Goal: Task Accomplishment & Management: Use online tool/utility

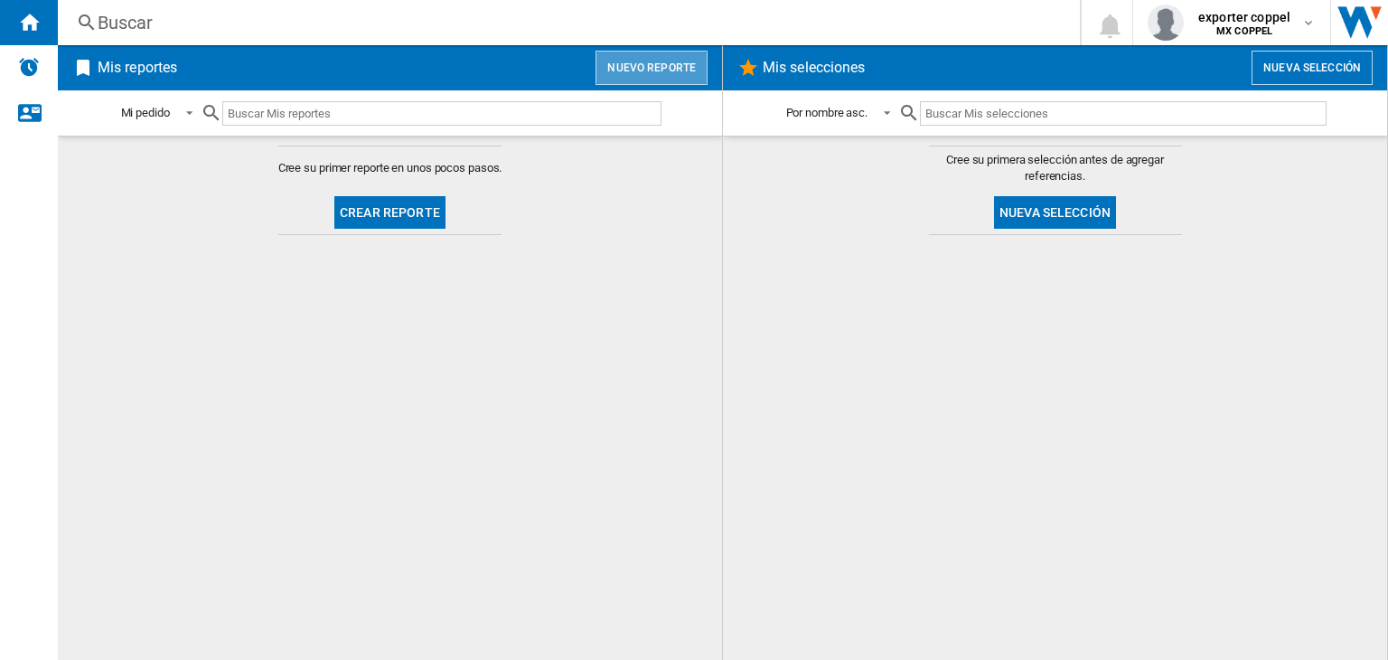
click at [654, 59] on button "Nuevo reporte" at bounding box center [652, 68] width 112 height 34
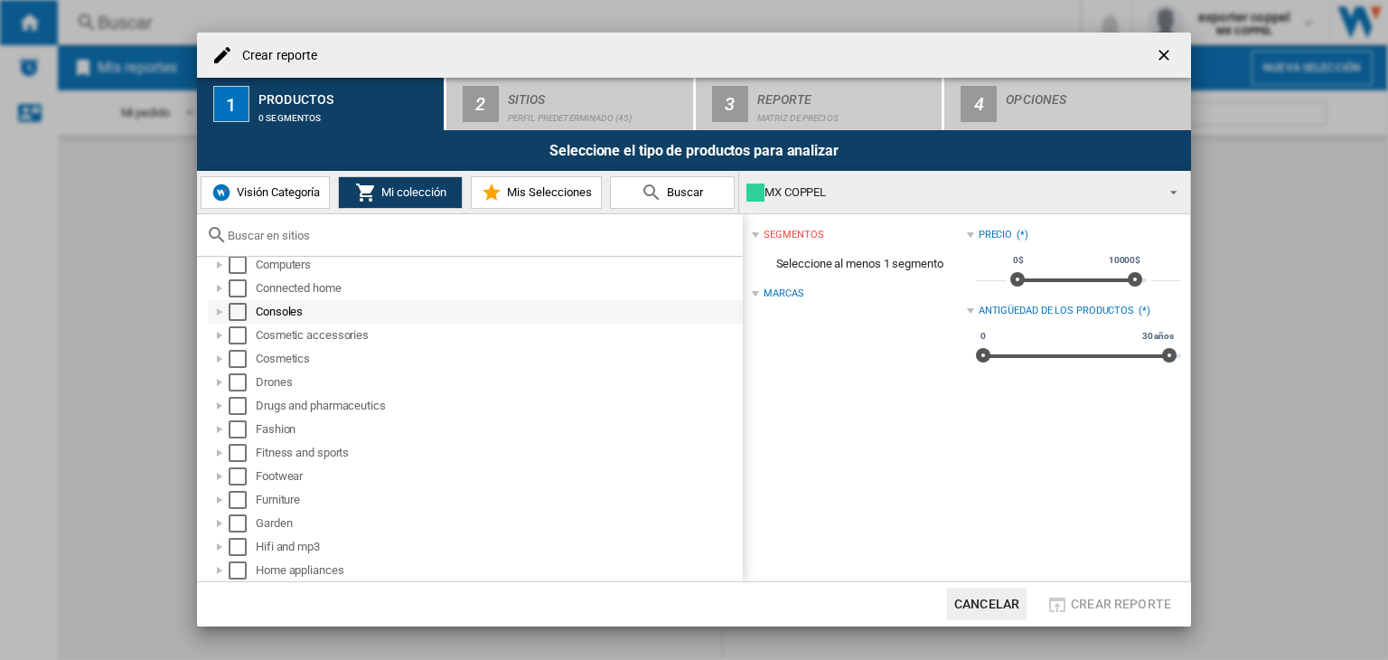
scroll to position [361, 0]
click at [236, 305] on div "Drugs and pharmaceutics" at bounding box center [475, 315] width 535 height 23
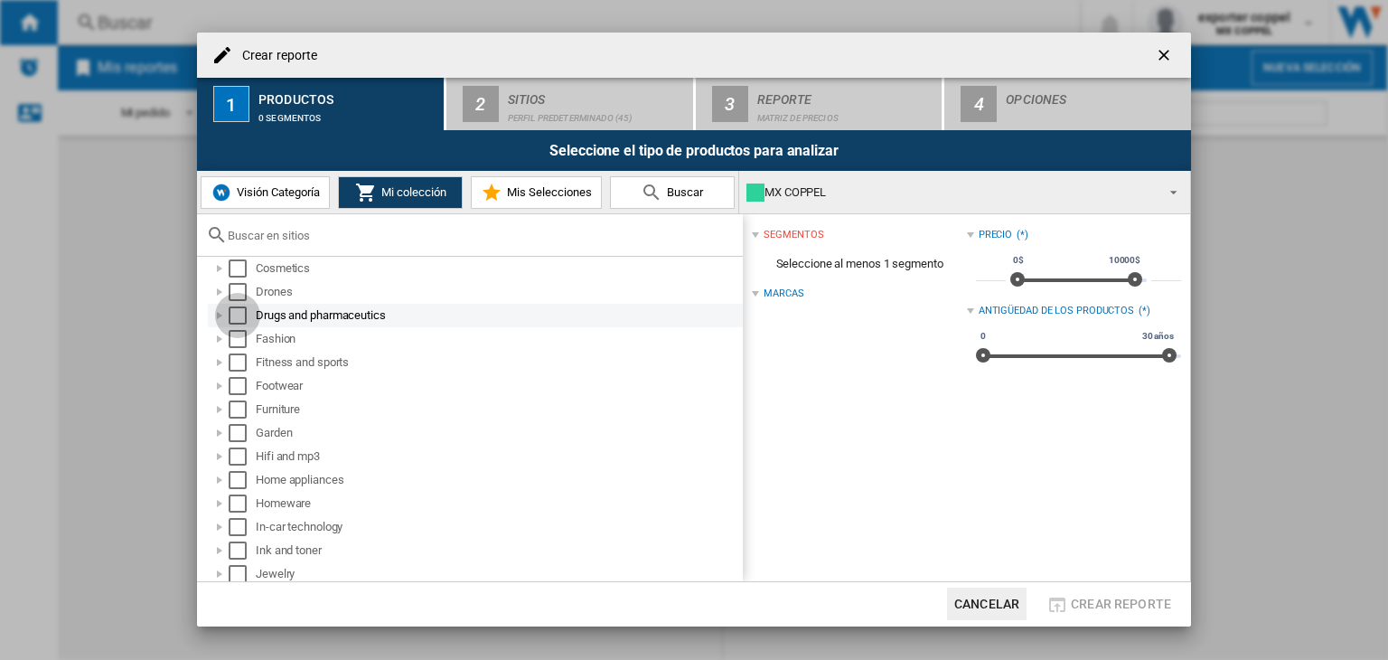
click at [238, 314] on div "Select" at bounding box center [238, 315] width 18 height 18
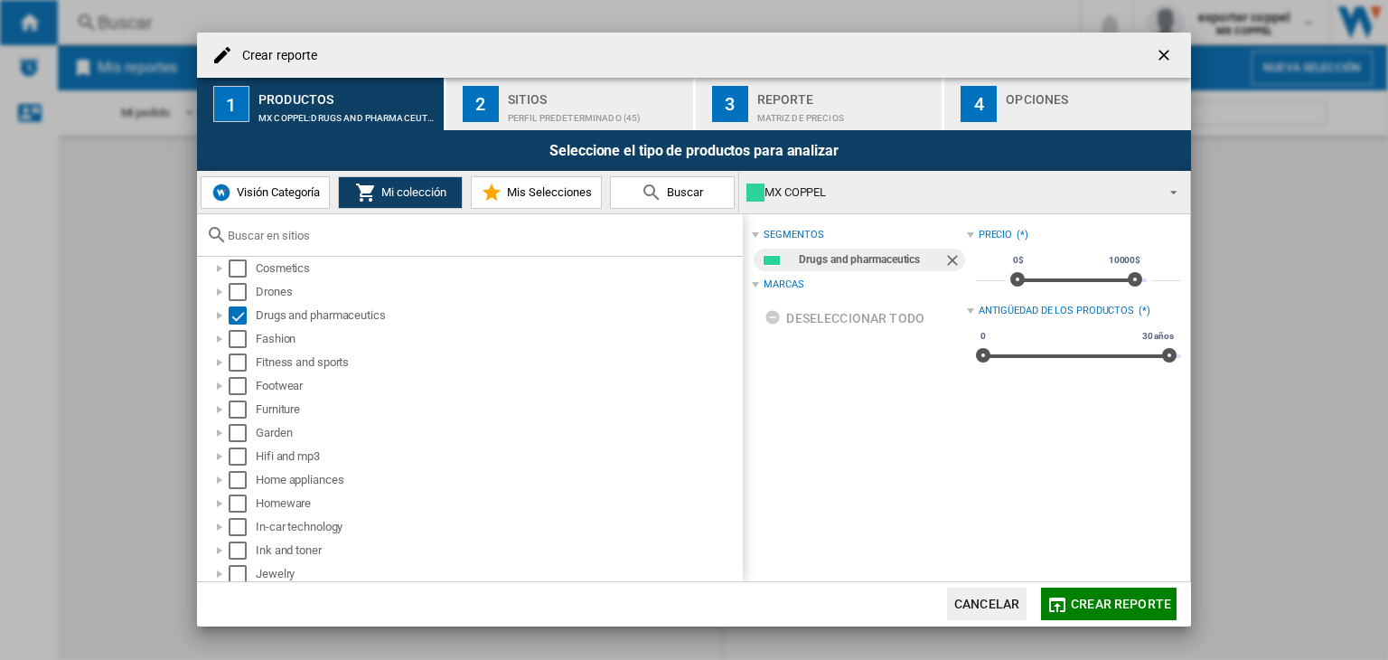
click at [528, 116] on div "Perfil predeterminado (45)" at bounding box center [597, 113] width 178 height 19
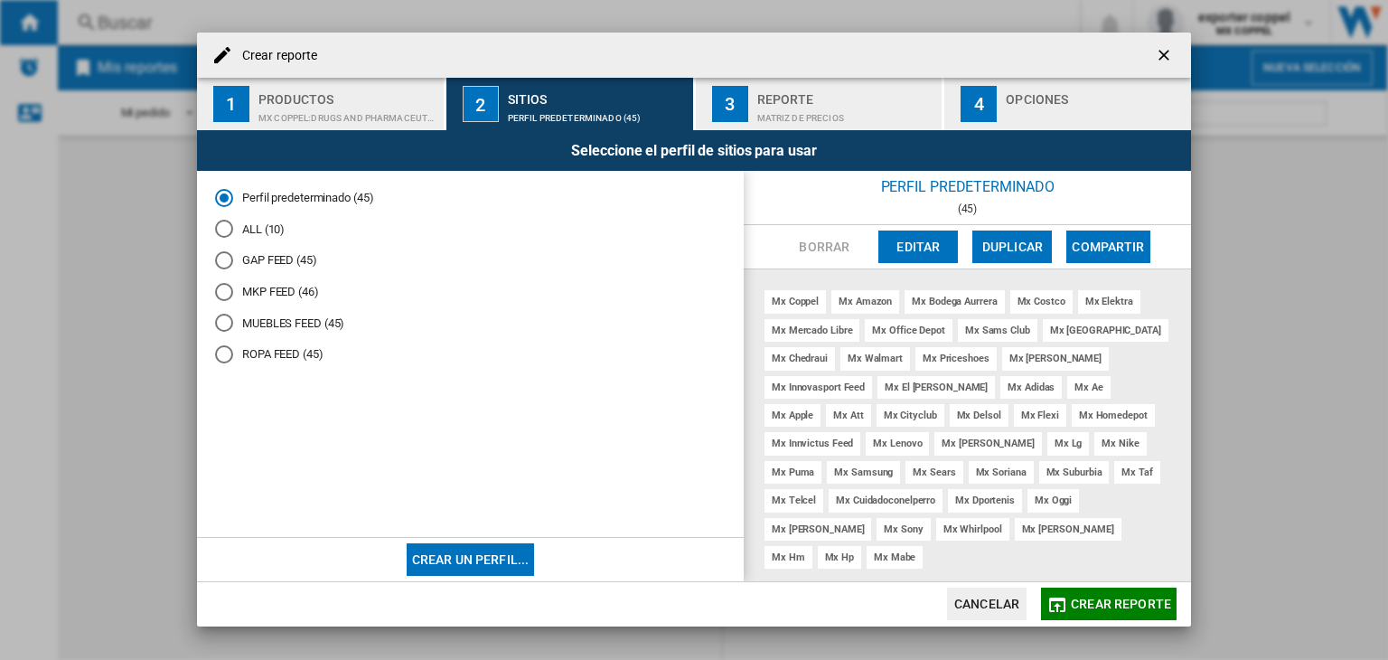
click at [918, 240] on button "Editar" at bounding box center [918, 246] width 80 height 33
click at [915, 239] on button "Editar" at bounding box center [918, 246] width 80 height 33
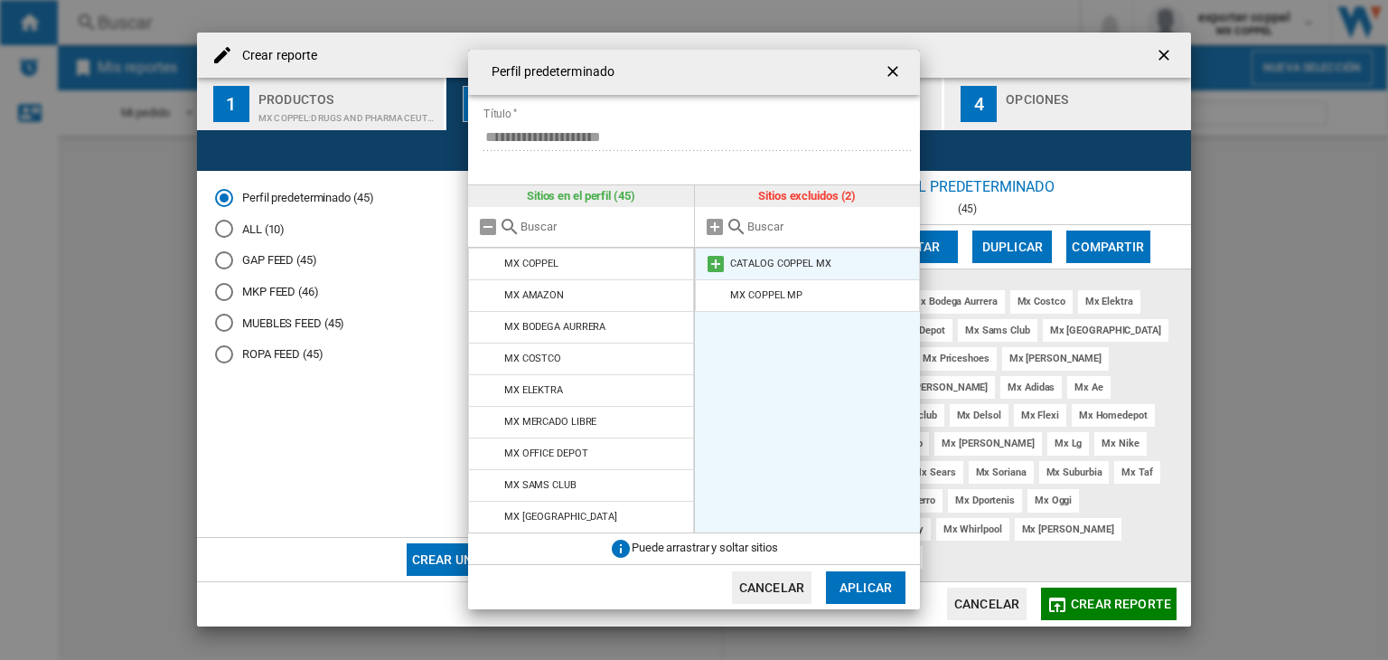
click at [712, 259] on md-icon "{{::title}} {{::getI18NText('BUTTONS.CANCEL')}} ..." at bounding box center [716, 264] width 22 height 22
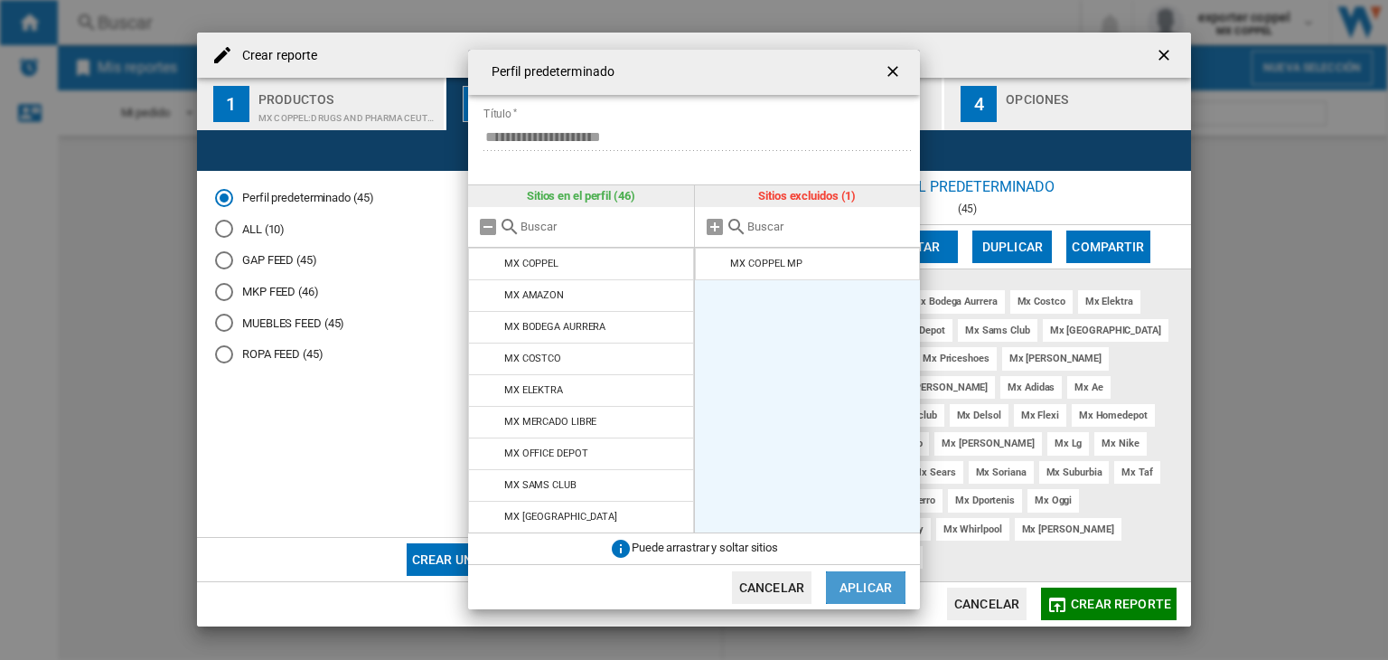
click at [859, 590] on button "Aplicar" at bounding box center [866, 587] width 80 height 33
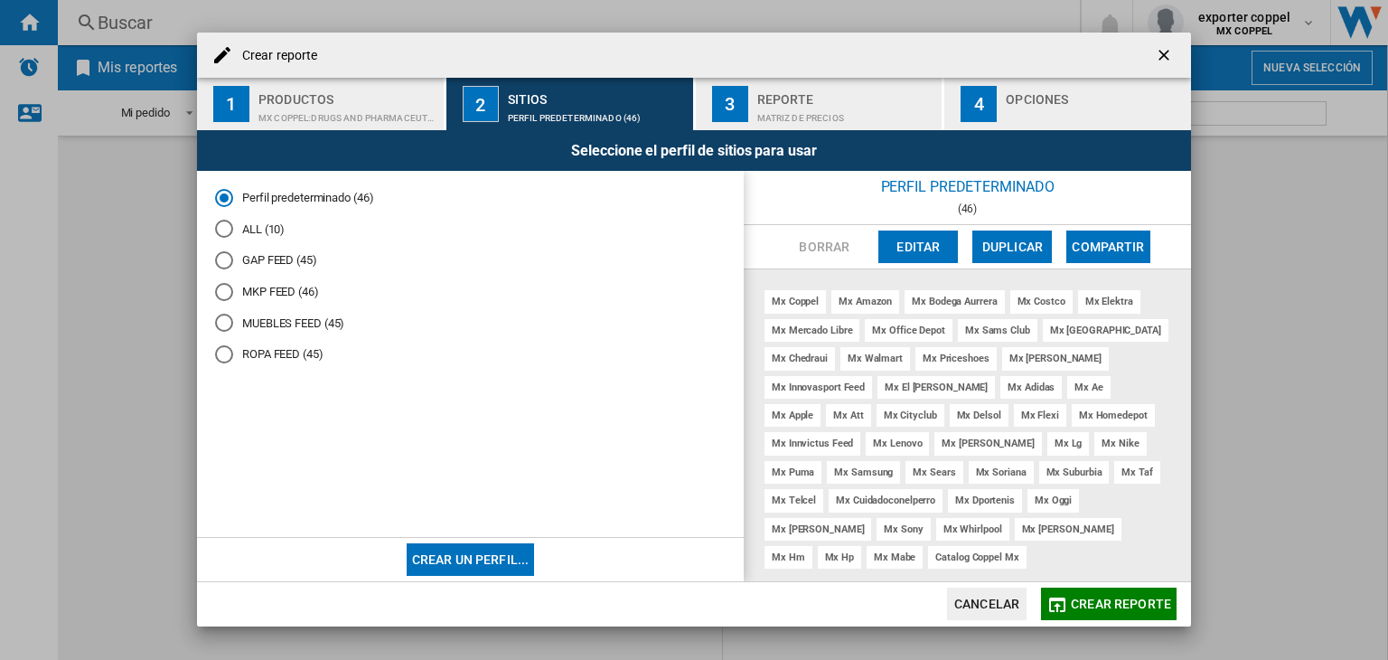
click at [1168, 68] on button "button" at bounding box center [1166, 55] width 36 height 36
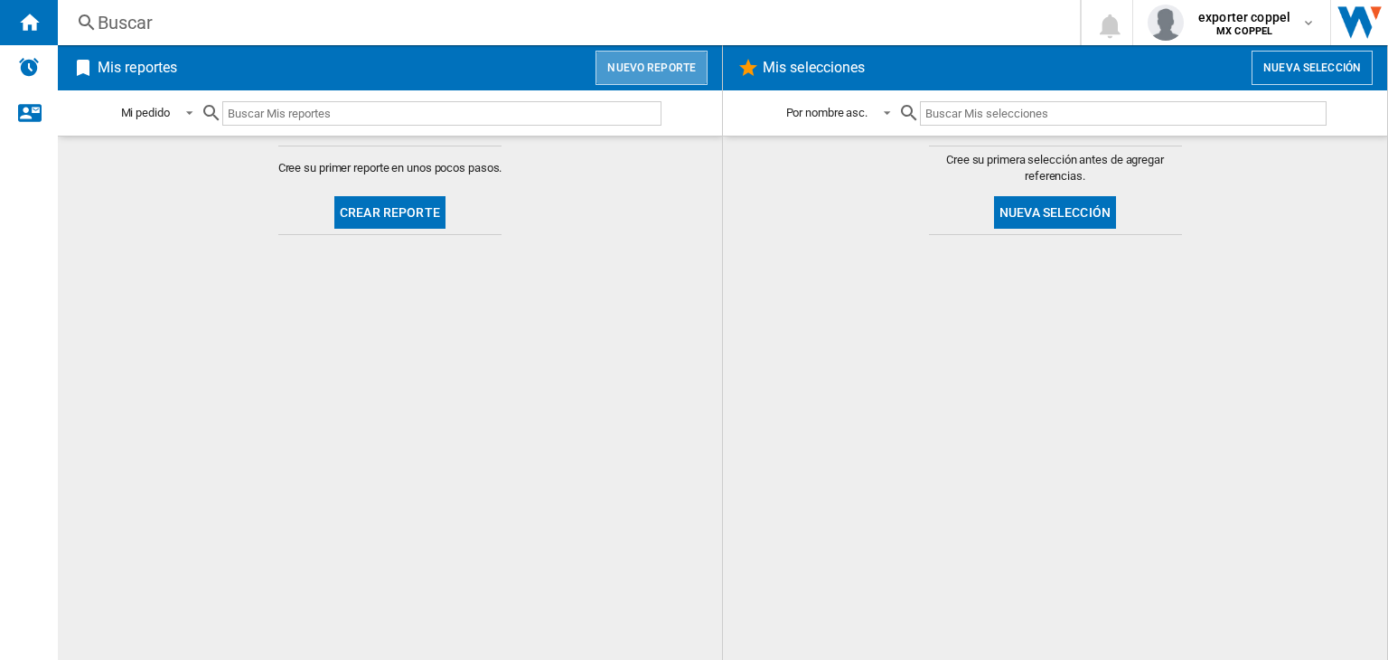
click at [656, 66] on button "Nuevo reporte" at bounding box center [652, 68] width 112 height 34
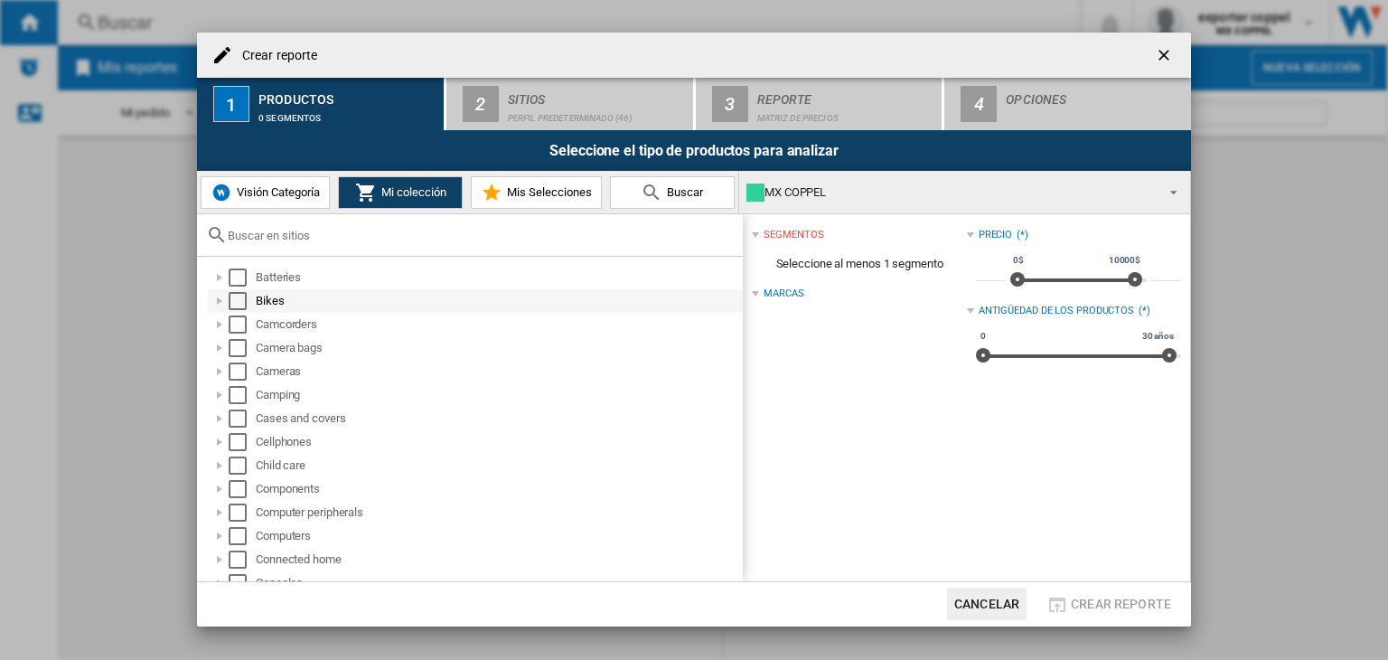
click at [260, 298] on div "Bikes" at bounding box center [498, 301] width 484 height 18
click at [236, 300] on div "Select" at bounding box center [238, 301] width 18 height 18
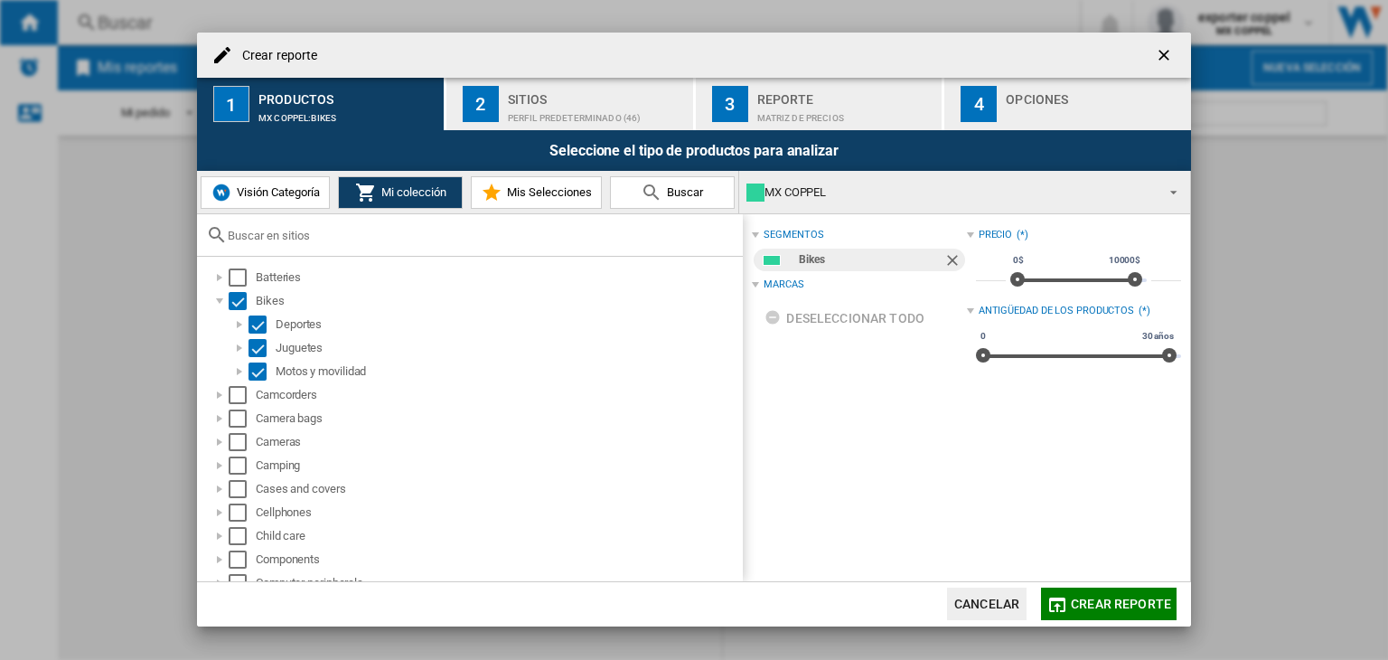
click at [528, 110] on div "Perfil predeterminado (46)" at bounding box center [597, 113] width 178 height 19
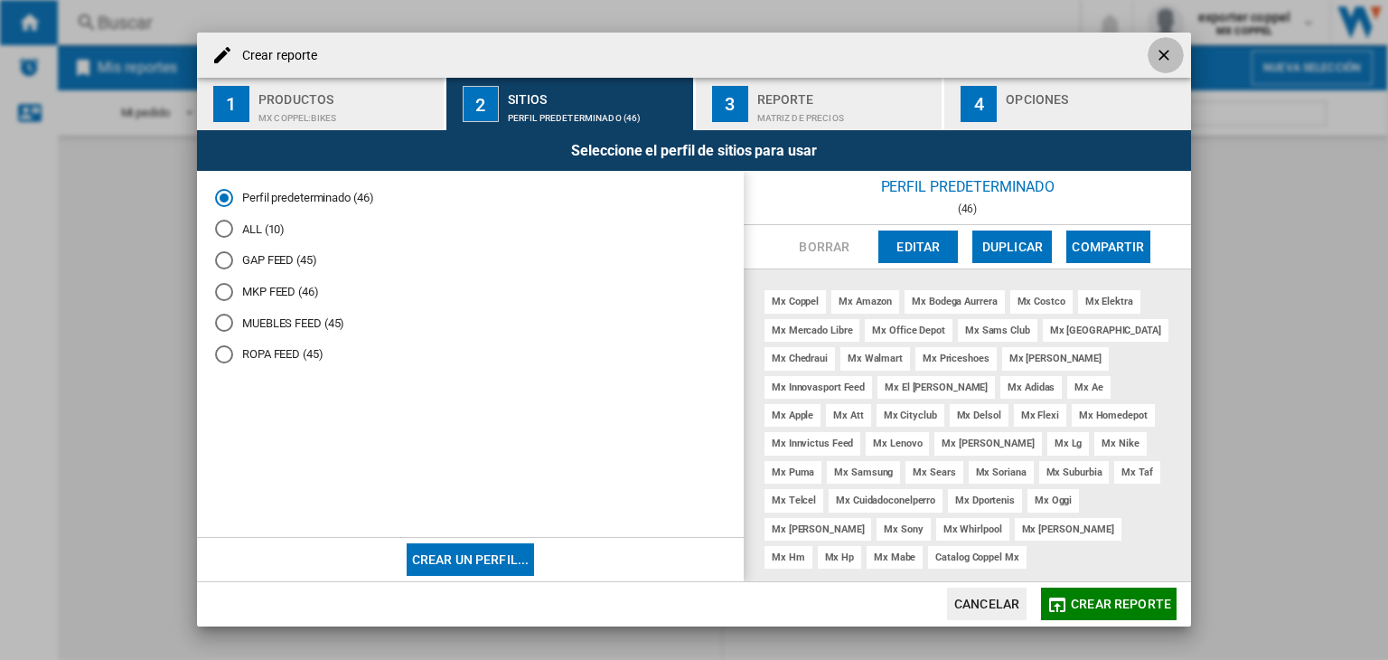
click at [1165, 52] on ng-md-icon "getI18NText('BUTTONS.CLOSE_DIALOG')" at bounding box center [1166, 57] width 22 height 22
